Goal: Find contact information: Find contact information

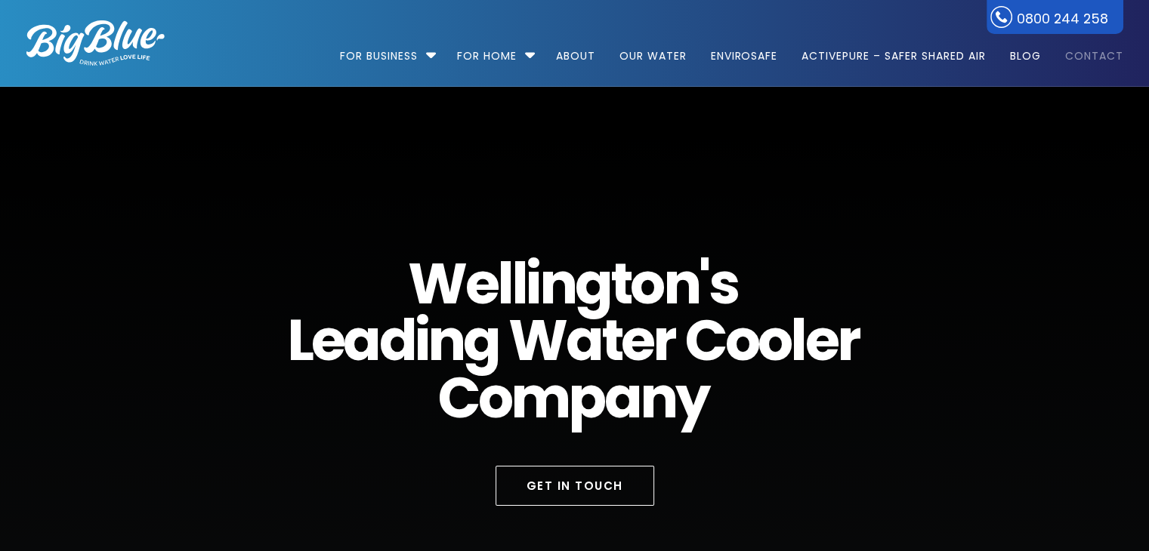
click at [1112, 60] on link "Contact" at bounding box center [1088, 48] width 69 height 97
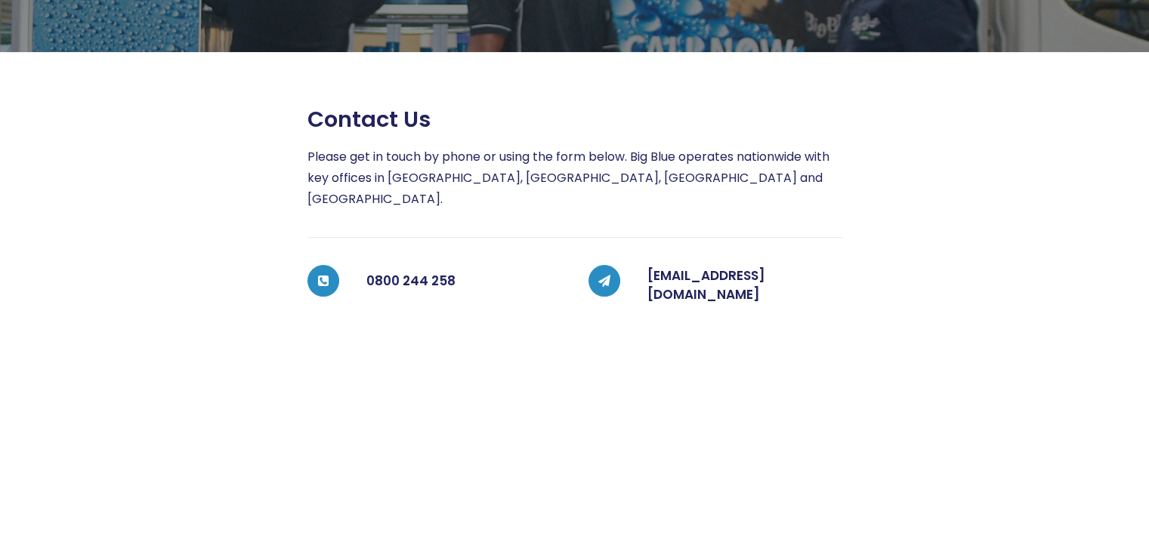
scroll to position [227, 0]
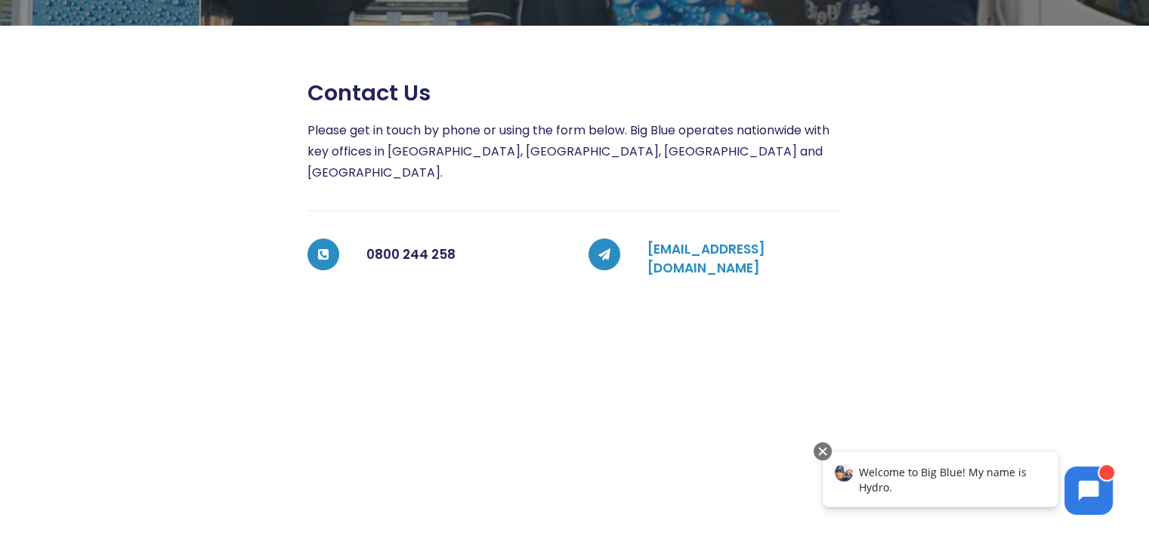
click at [730, 240] on link "[EMAIL_ADDRESS][DOMAIN_NAME]" at bounding box center [706, 259] width 118 height 38
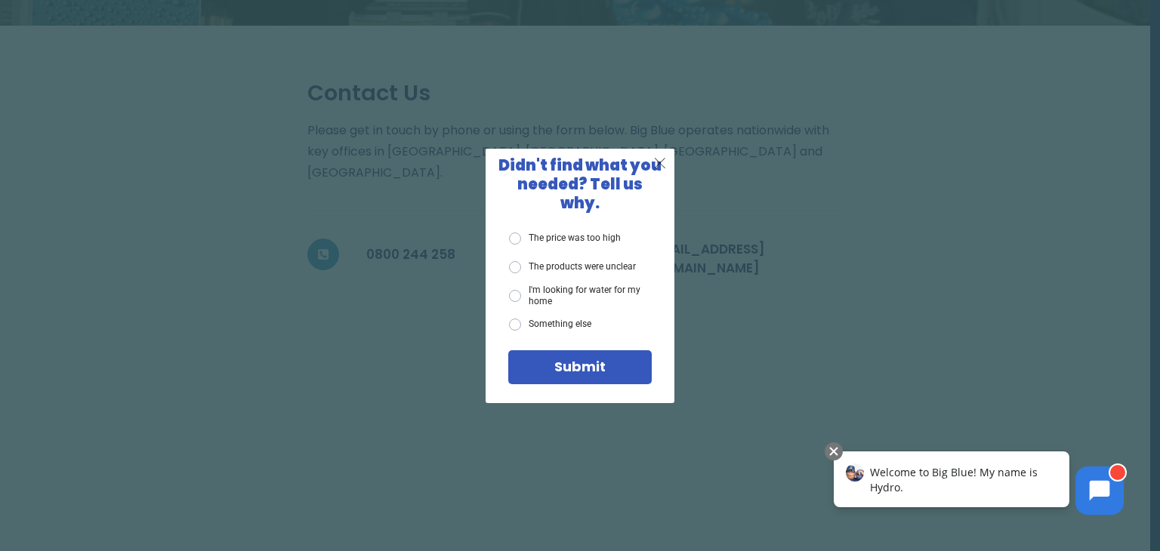
click at [661, 169] on span "X" at bounding box center [660, 162] width 14 height 19
